Goal: Transaction & Acquisition: Purchase product/service

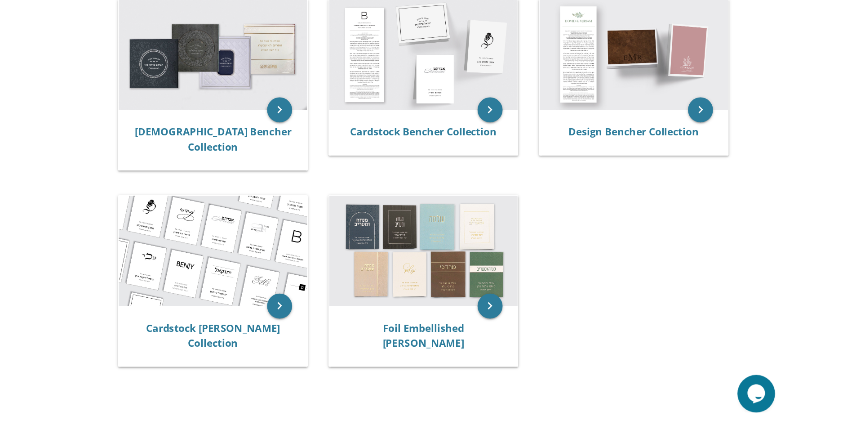
scroll to position [204, 0]
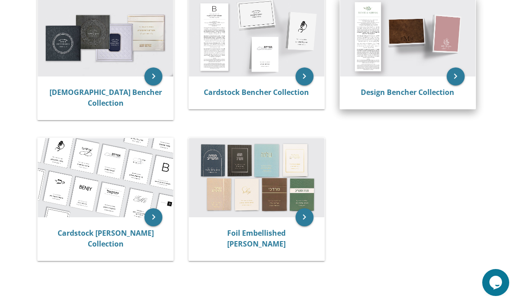
click at [370, 48] on img at bounding box center [407, 36] width 135 height 79
click at [452, 73] on icon "keyboard_arrow_right" at bounding box center [455, 76] width 18 height 18
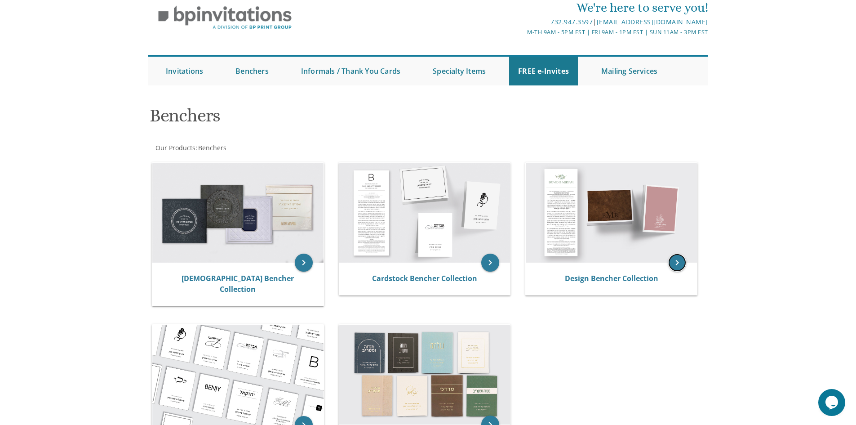
scroll to position [36, 0]
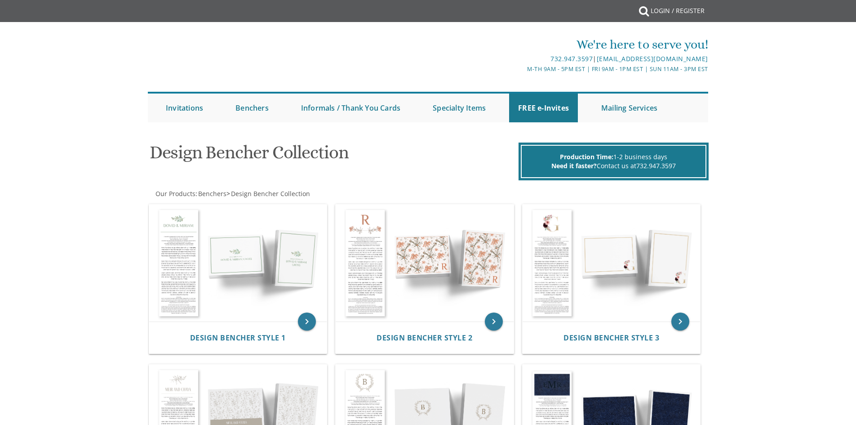
click at [569, 321] on div "Design Bencher Style 3" at bounding box center [612, 337] width 178 height 32
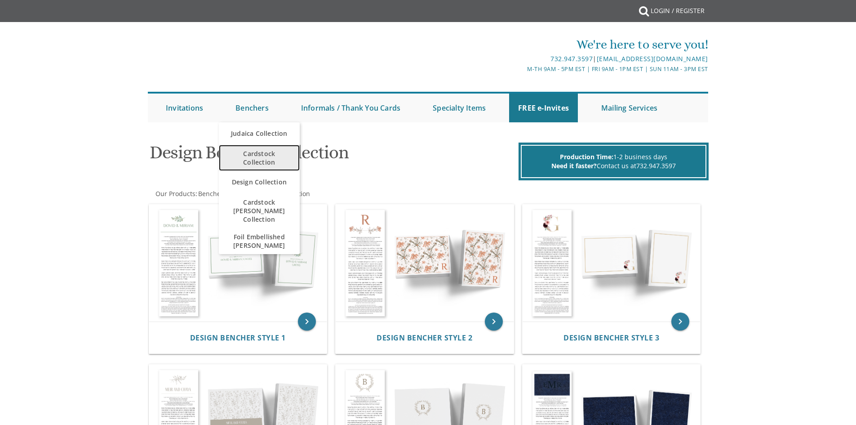
click at [260, 159] on span "Cardstock Collection" at bounding box center [259, 158] width 63 height 26
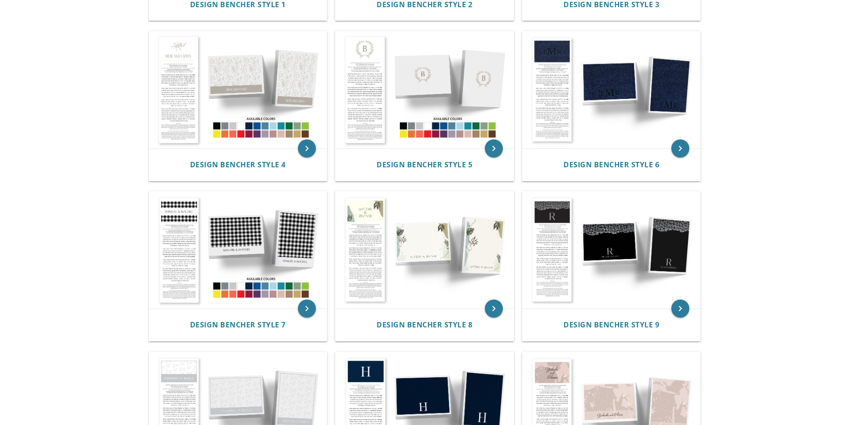
scroll to position [323, 0]
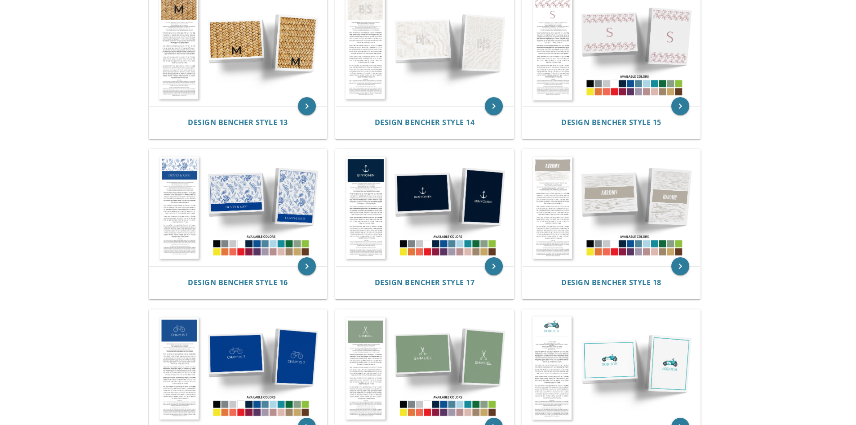
scroll to position [889, 0]
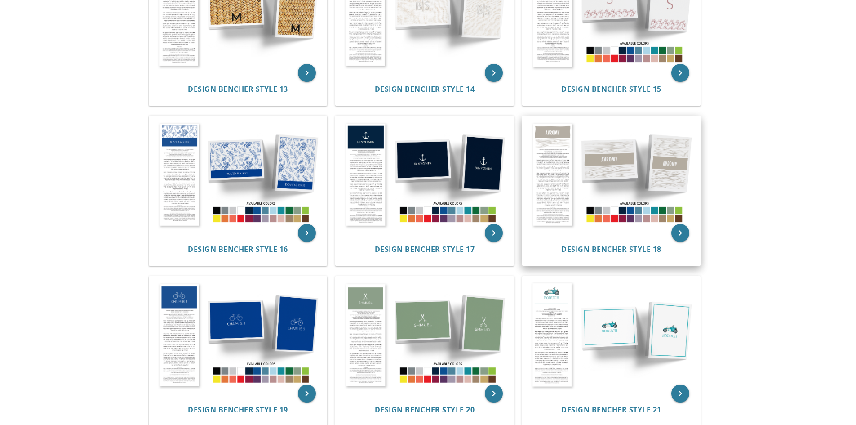
click at [621, 201] on img at bounding box center [612, 174] width 178 height 117
click at [682, 229] on icon "keyboard_arrow_right" at bounding box center [681, 233] width 18 height 18
click at [654, 217] on img at bounding box center [612, 174] width 178 height 117
click at [639, 184] on img at bounding box center [612, 174] width 178 height 117
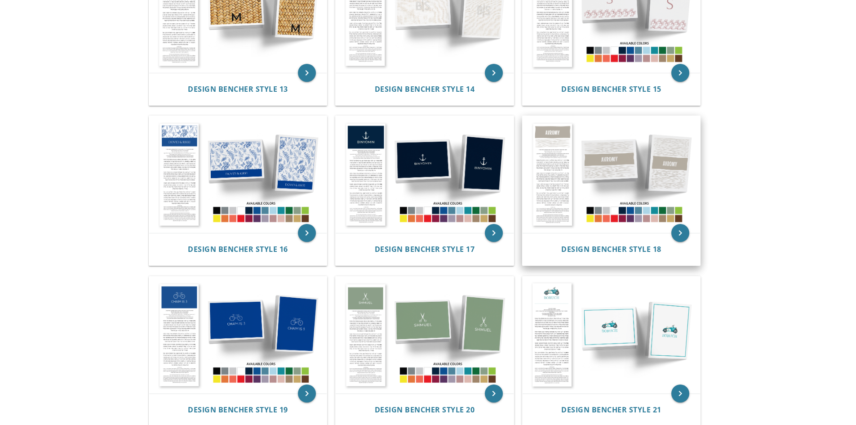
click at [639, 184] on img at bounding box center [612, 174] width 178 height 117
click at [622, 180] on img at bounding box center [612, 174] width 178 height 117
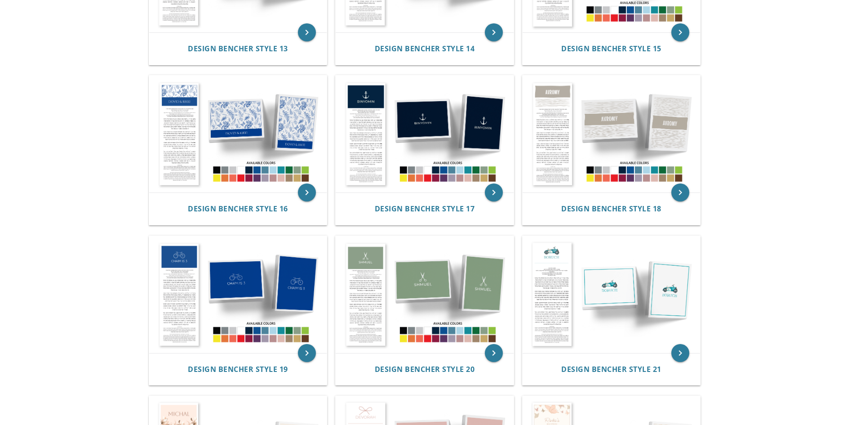
scroll to position [899, 0]
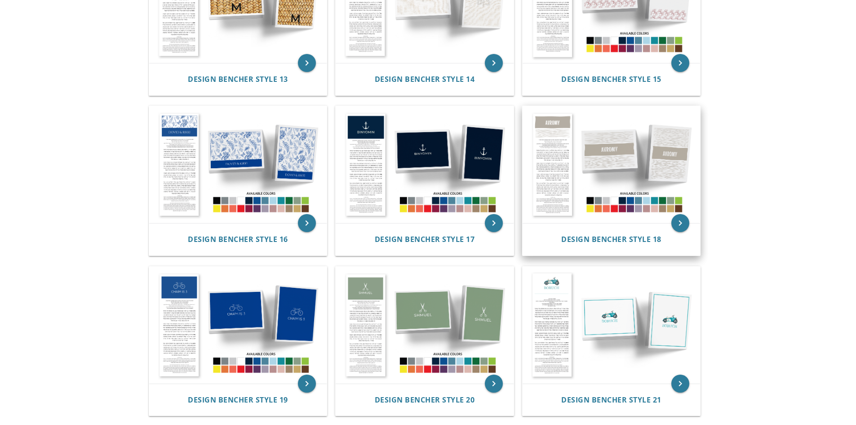
click at [642, 220] on img at bounding box center [612, 164] width 178 height 117
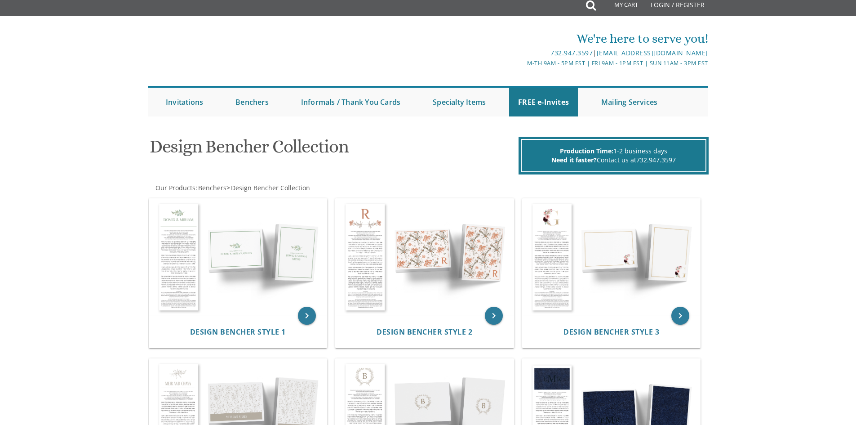
scroll to position [0, 0]
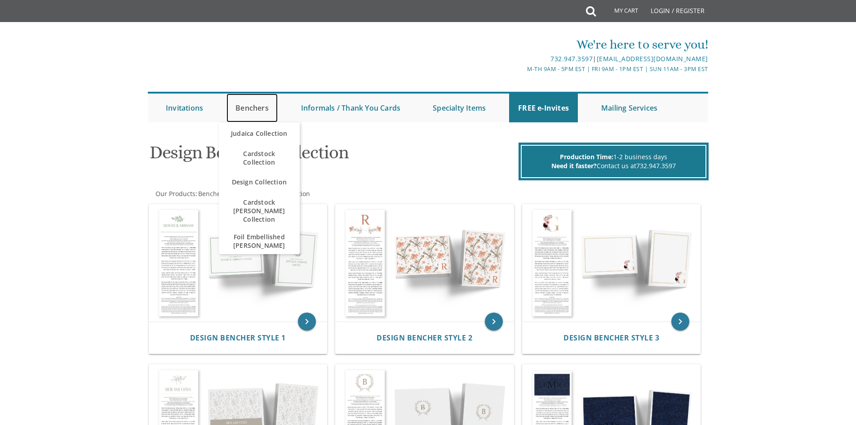
click at [249, 111] on link "Benchers" at bounding box center [252, 108] width 51 height 29
click at [261, 149] on span "Cardstock Collection" at bounding box center [259, 158] width 63 height 26
click at [259, 186] on link "Design Collection" at bounding box center [259, 182] width 81 height 22
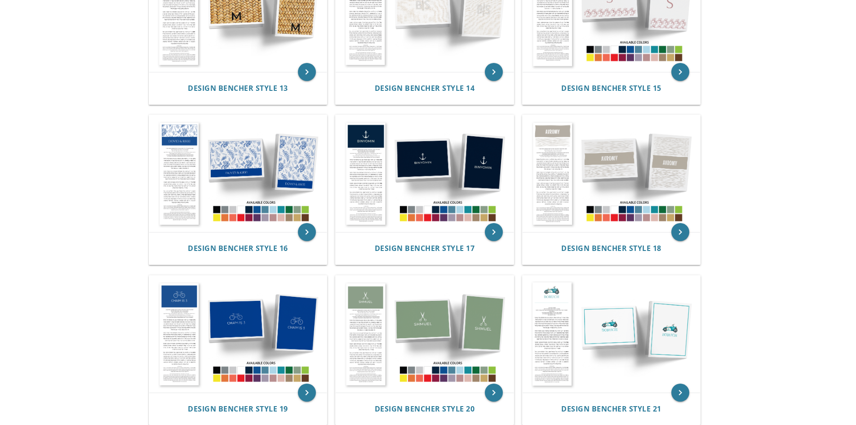
scroll to position [770, 0]
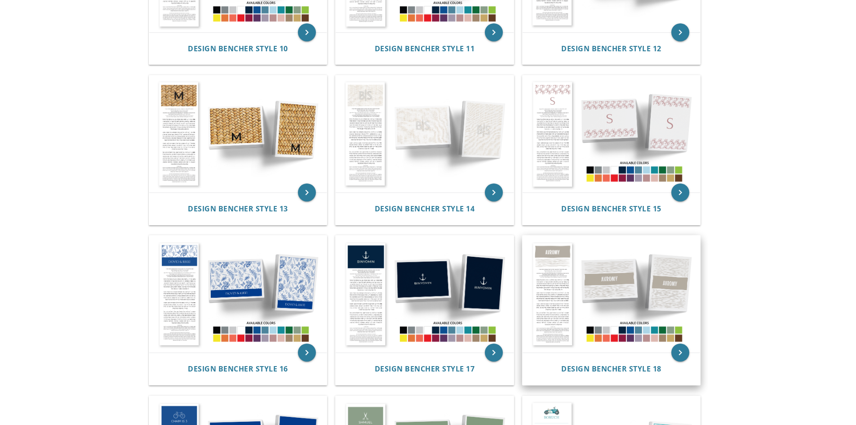
click at [584, 303] on img at bounding box center [612, 294] width 178 height 117
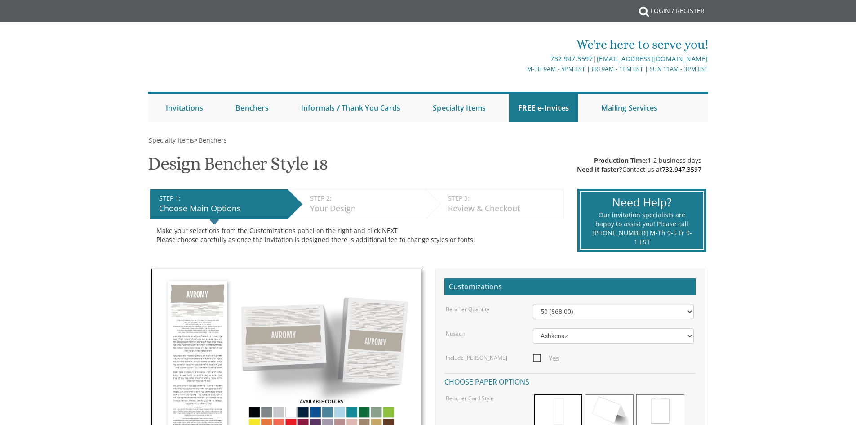
click at [683, 355] on div "Yes" at bounding box center [613, 357] width 174 height 11
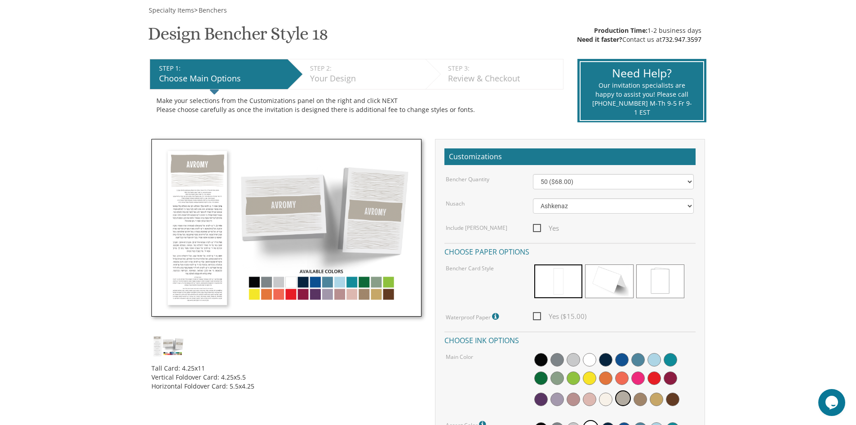
scroll to position [141, 0]
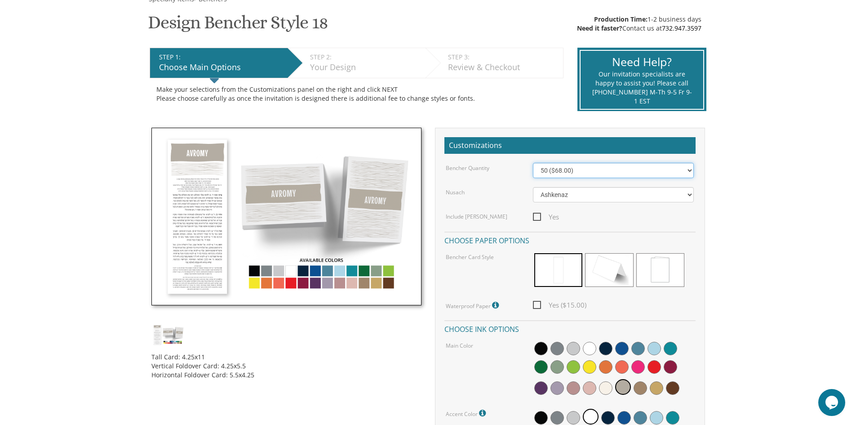
click at [690, 172] on select "50 ($68.00) 60 ($74.80) 70 ($81.60) 80 ($88.40) 90 ($95.20) 100 ($102.00) 125 (…" at bounding box center [613, 170] width 161 height 15
click at [503, 179] on div "Bencher Quantity 50 ($68.00) 60 ($74.80) 70 ($81.60) 80 ($88.40) 90 ($95.20) 10…" at bounding box center [570, 314] width 251 height 303
click at [687, 171] on select "50 ($68.00) 60 ($74.80) 70 ($81.60) 80 ($88.40) 90 ($95.20) 100 ($102.00) 125 (…" at bounding box center [613, 170] width 161 height 15
select select "80"
click at [533, 163] on select "50 ($68.00) 60 ($74.80) 70 ($81.60) 80 ($88.40) 90 ($95.20) 100 ($102.00) 125 (…" at bounding box center [613, 170] width 161 height 15
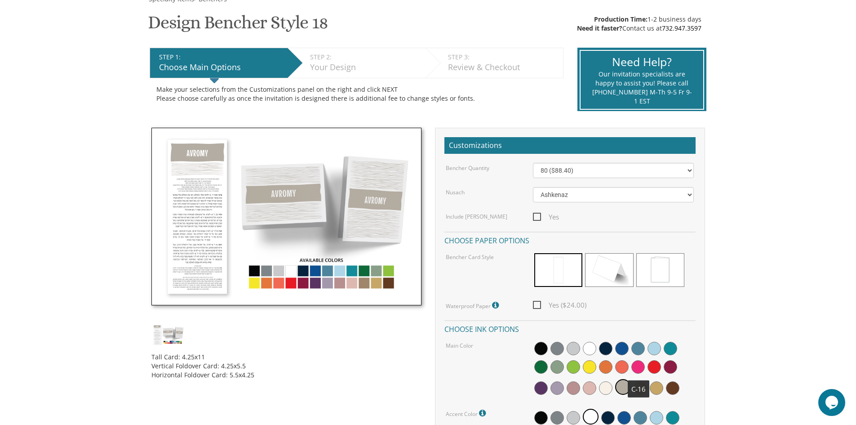
click at [642, 361] on span at bounding box center [638, 366] width 13 height 13
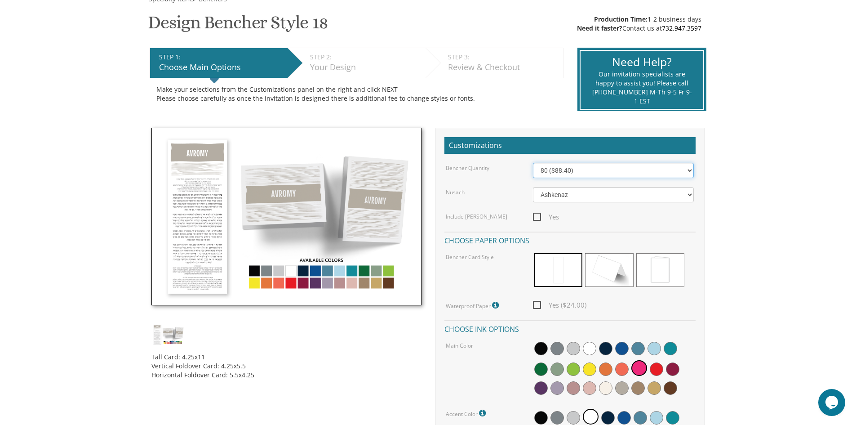
click at [690, 166] on select "50 ($68.00) 60 ($74.80) 70 ($81.60) 80 ($88.40) 90 ($95.20) 100 ($102.00) 125 (…" at bounding box center [613, 170] width 161 height 15
click at [533, 163] on select "50 ($68.00) 60 ($74.80) 70 ($81.60) 80 ($88.40) 90 ($95.20) 100 ($102.00) 125 (…" at bounding box center [613, 170] width 161 height 15
